Goal: Navigation & Orientation: Find specific page/section

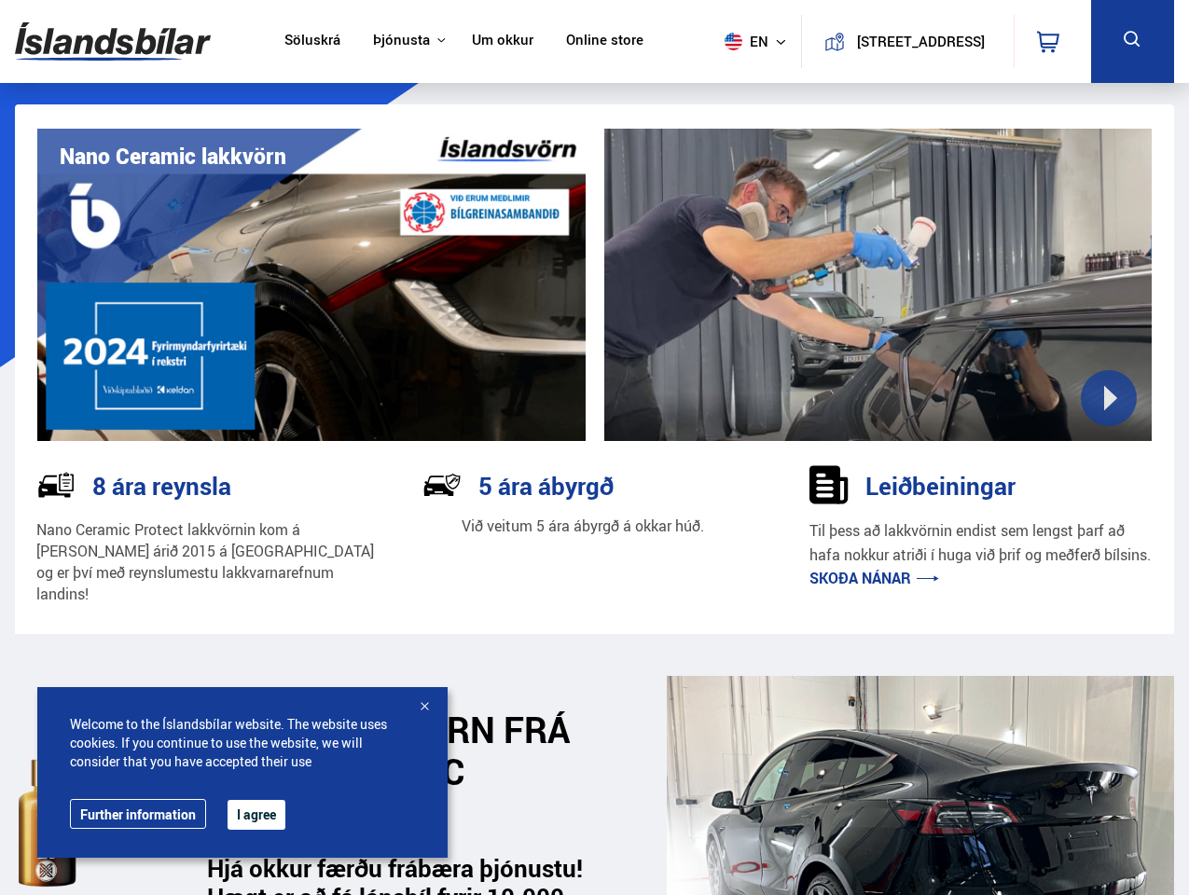
click at [113, 41] on img at bounding box center [113, 41] width 196 height 61
click at [737, 41] on span "en" at bounding box center [740, 42] width 47 height 18
click at [1052, 41] on icon at bounding box center [1048, 42] width 22 height 22
click at [1132, 41] on icon at bounding box center [1132, 39] width 23 height 23
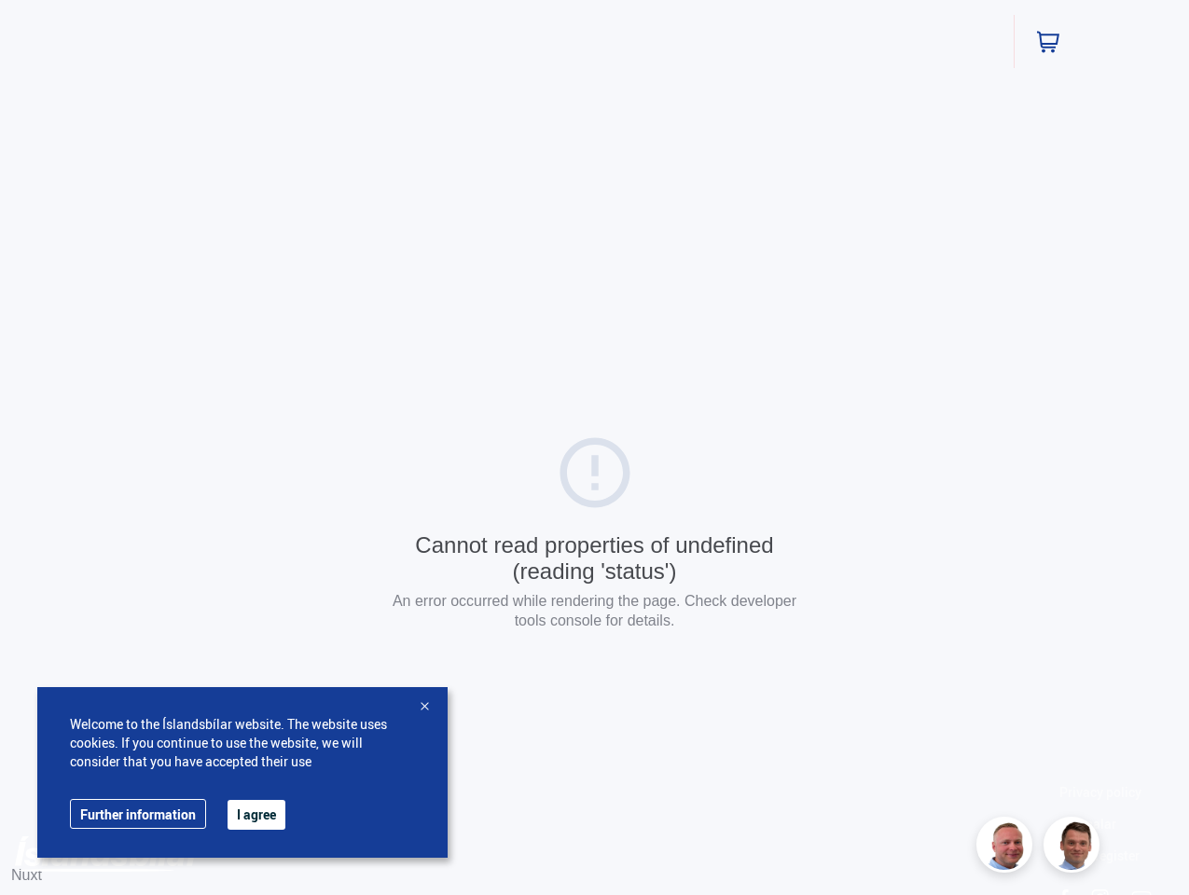
click at [879, 284] on div "Cannot read properties of undefined (reading 'status') An error occurred while …" at bounding box center [594, 535] width 1189 height 1071
click at [256, 815] on button "I agree" at bounding box center [257, 815] width 58 height 30
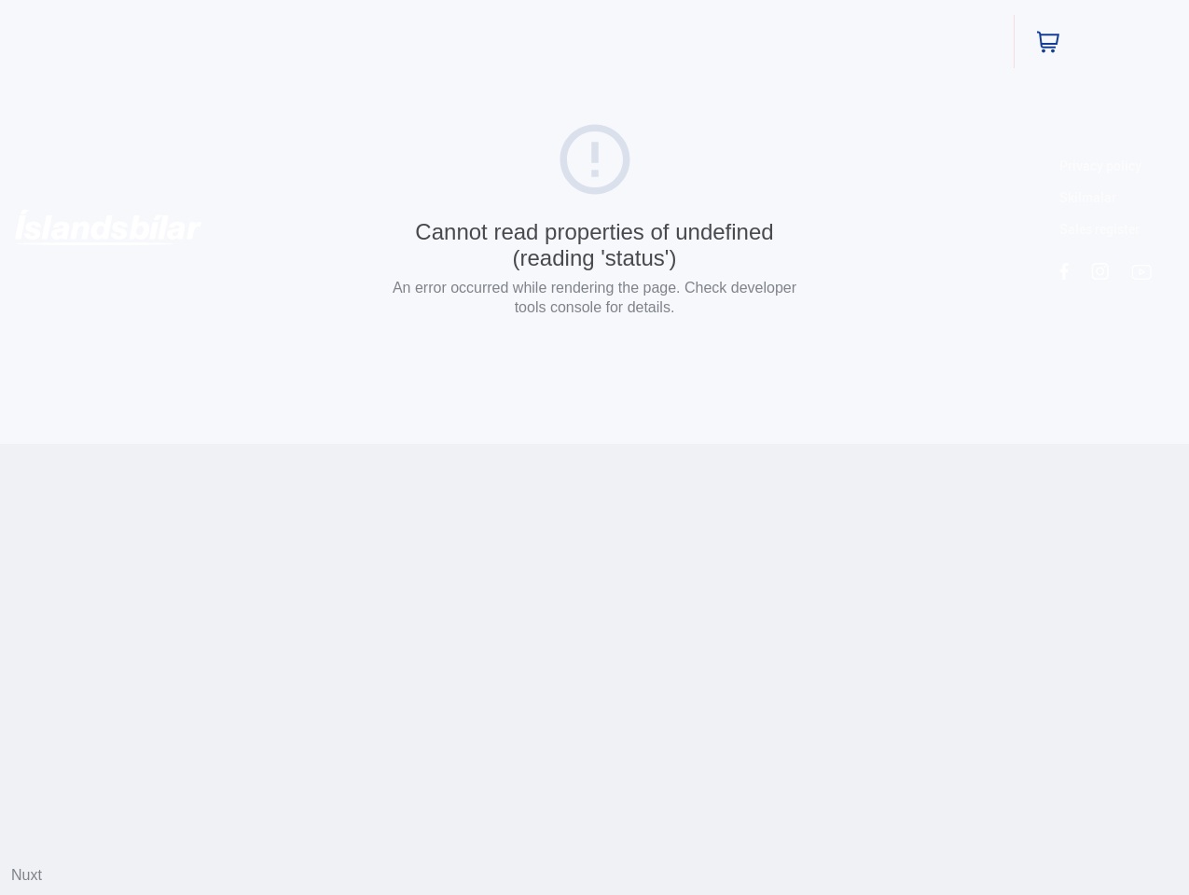
click at [424, 444] on html "Söluskrá Þjónusta Íslandsbílar [DOMAIN_NAME] Íslandsvörn Leiðbeiningar Um okkur…" at bounding box center [594, 222] width 1189 height 444
